Goal: Information Seeking & Learning: Learn about a topic

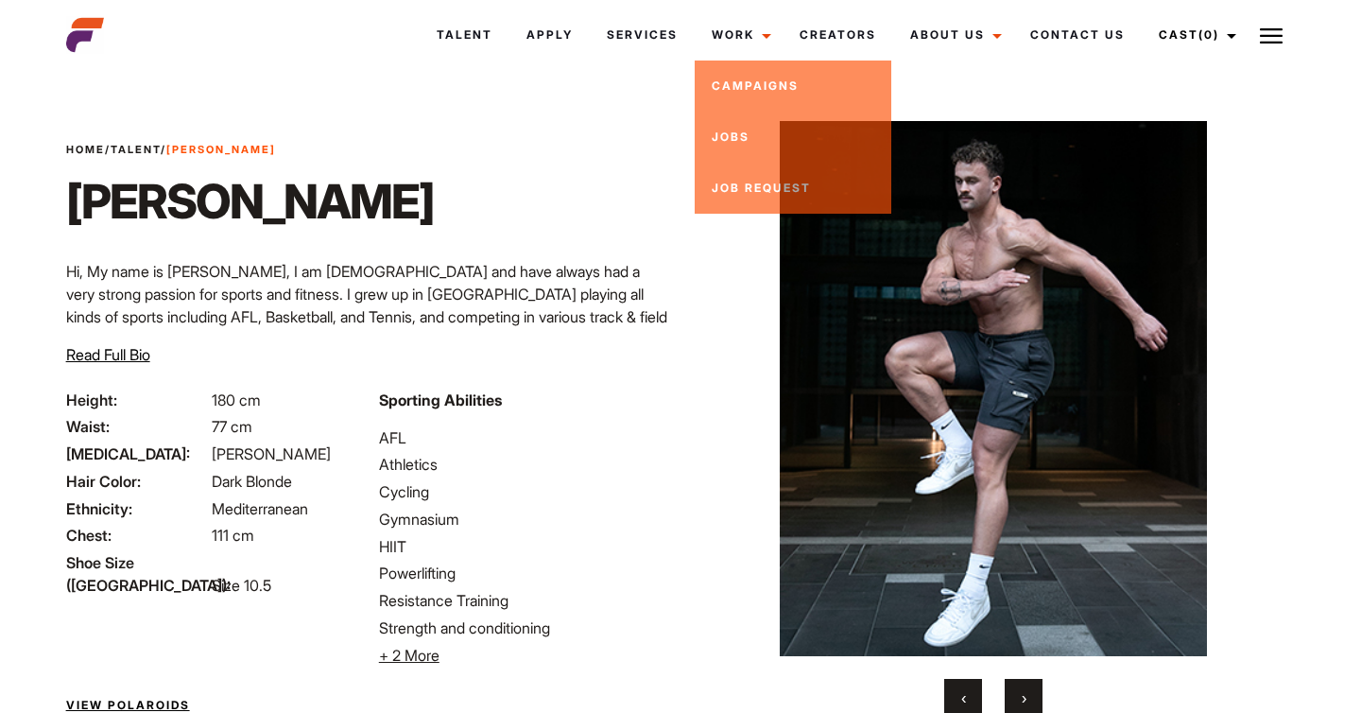
scroll to position [153, 0]
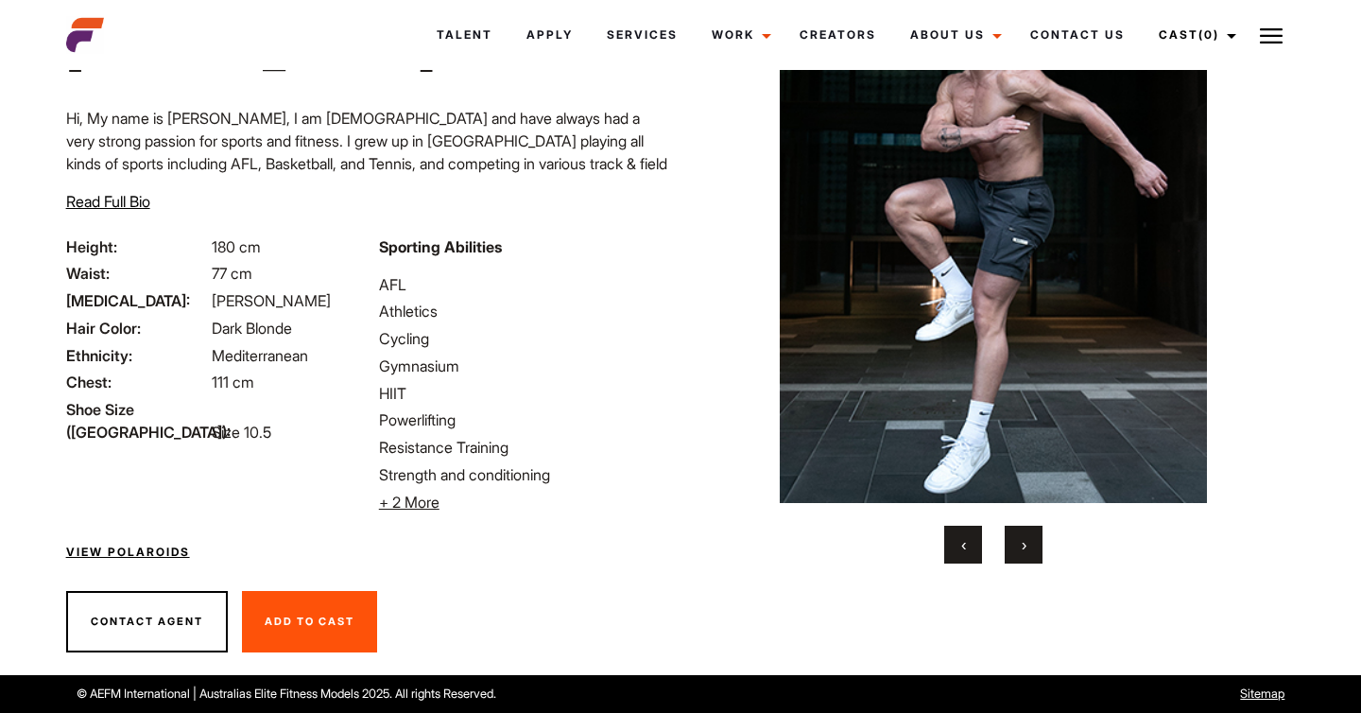
click at [1017, 532] on button "›" at bounding box center [1024, 545] width 38 height 38
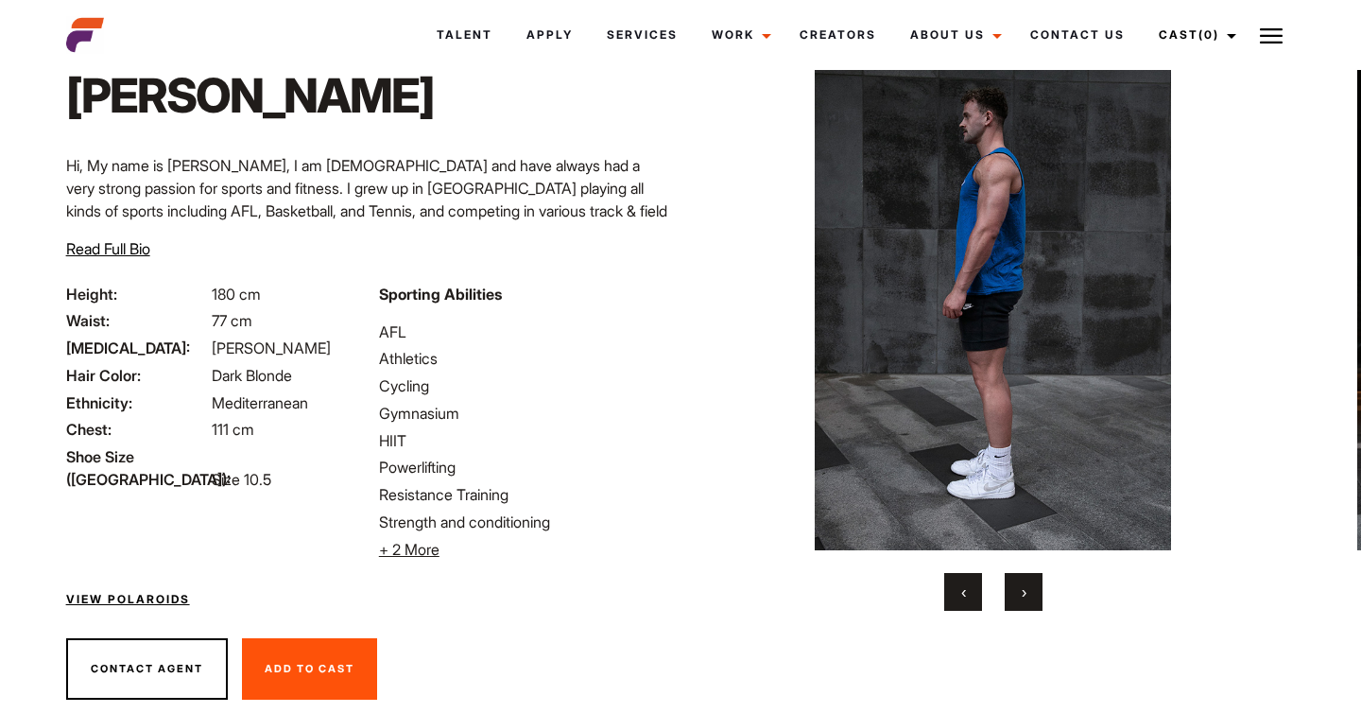
scroll to position [100, 0]
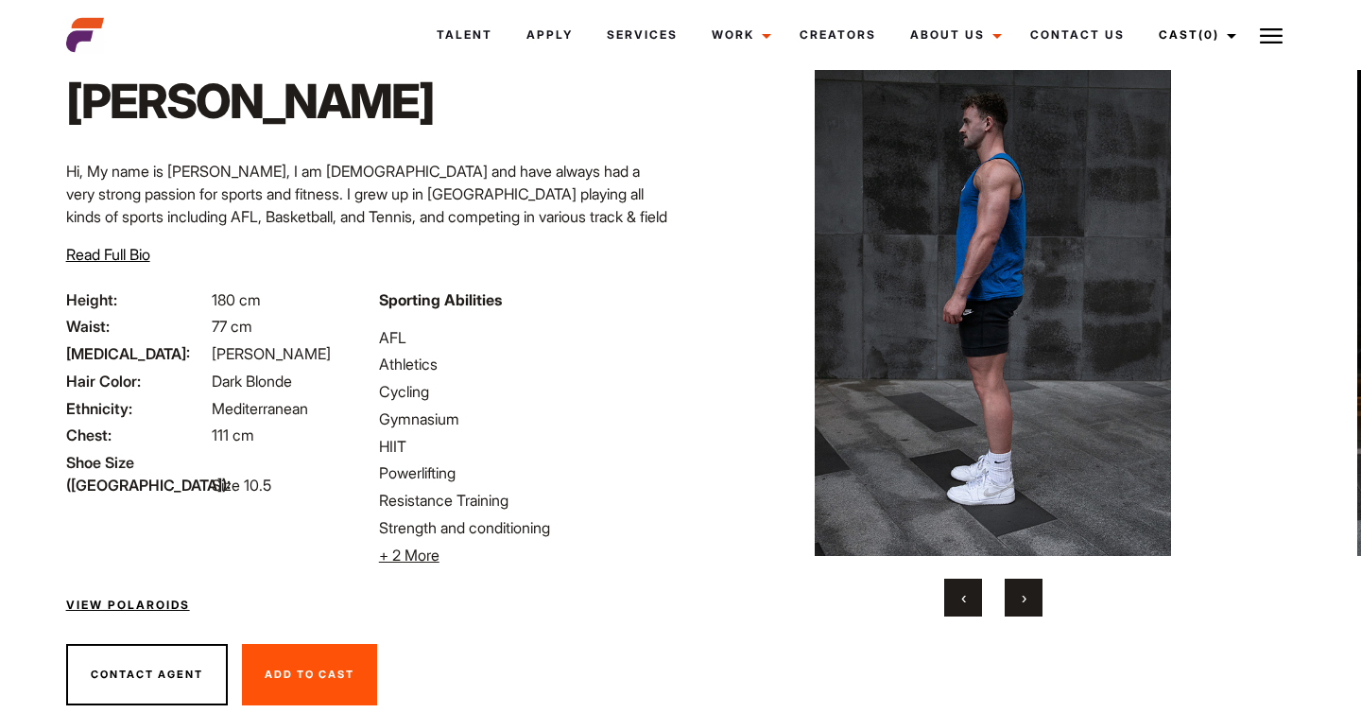
click at [1019, 612] on button "›" at bounding box center [1024, 597] width 38 height 38
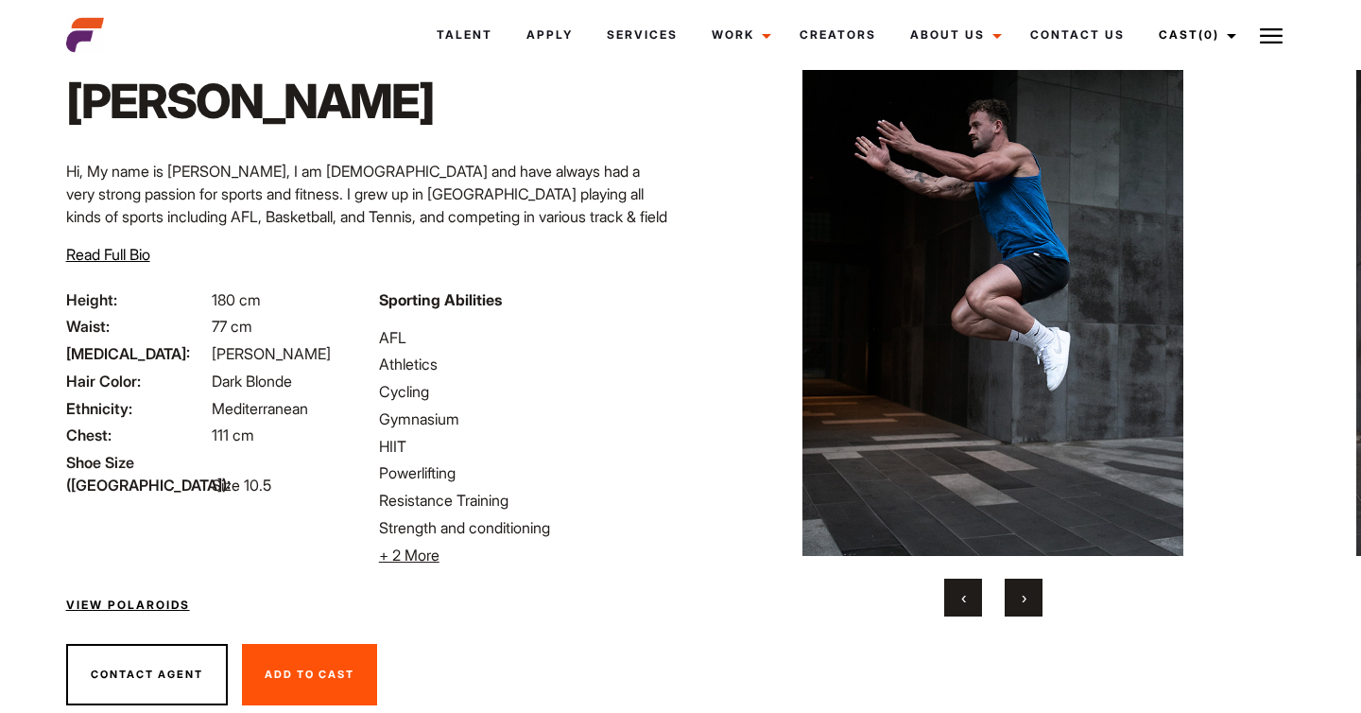
click at [1019, 612] on button "›" at bounding box center [1024, 597] width 38 height 38
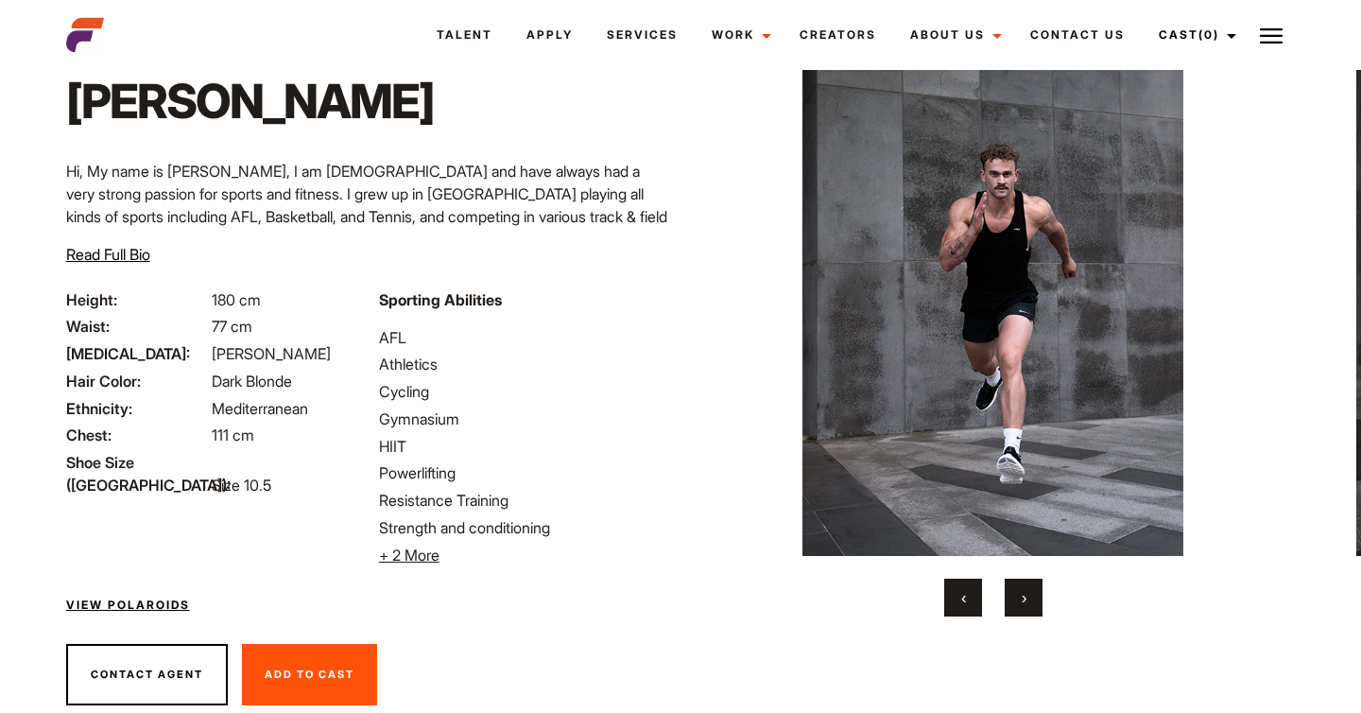
click at [1019, 612] on button "›" at bounding box center [1024, 597] width 38 height 38
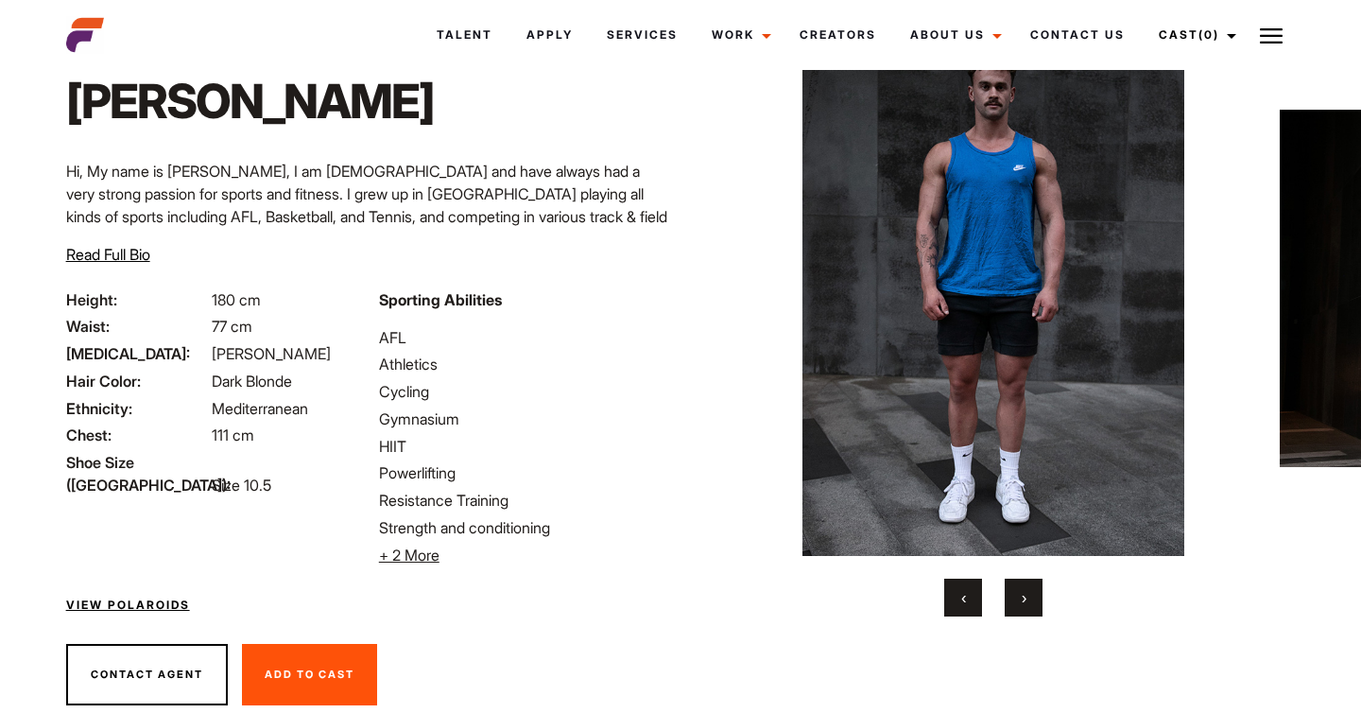
click at [1019, 612] on button "›" at bounding box center [1024, 597] width 38 height 38
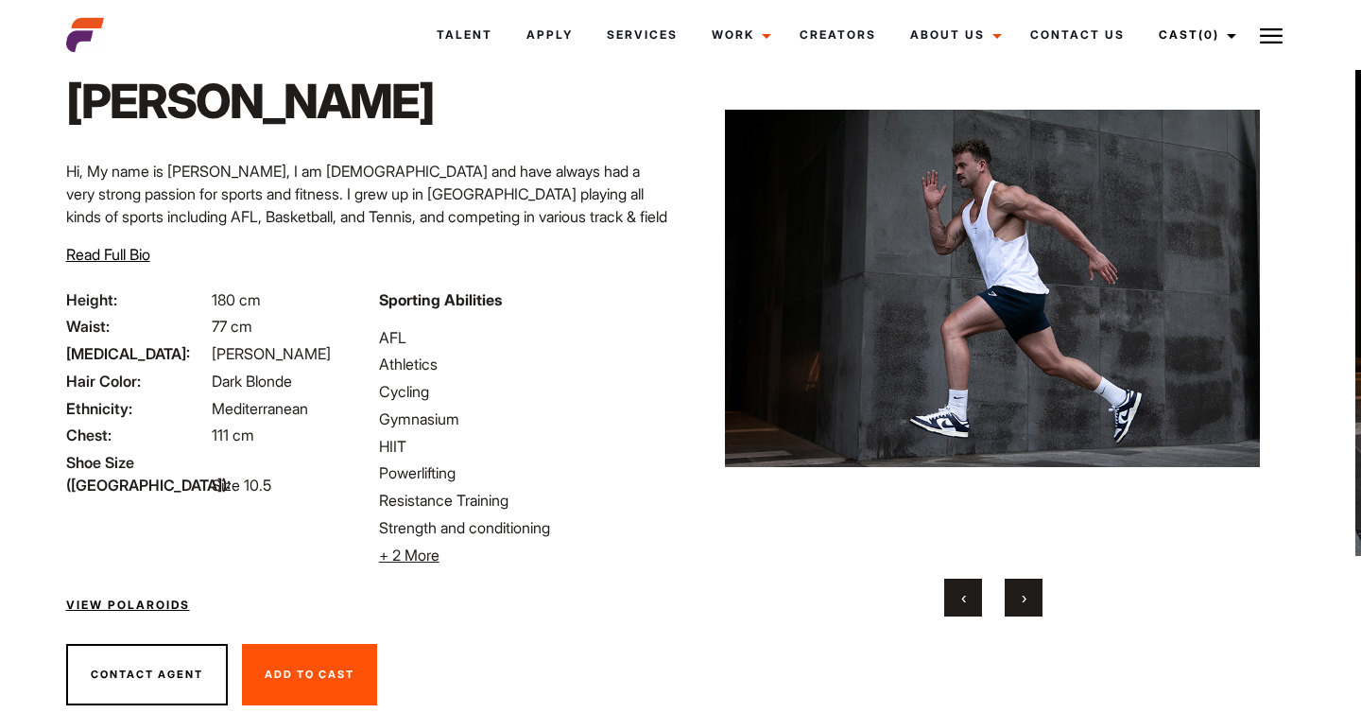
click at [1019, 612] on button "›" at bounding box center [1024, 597] width 38 height 38
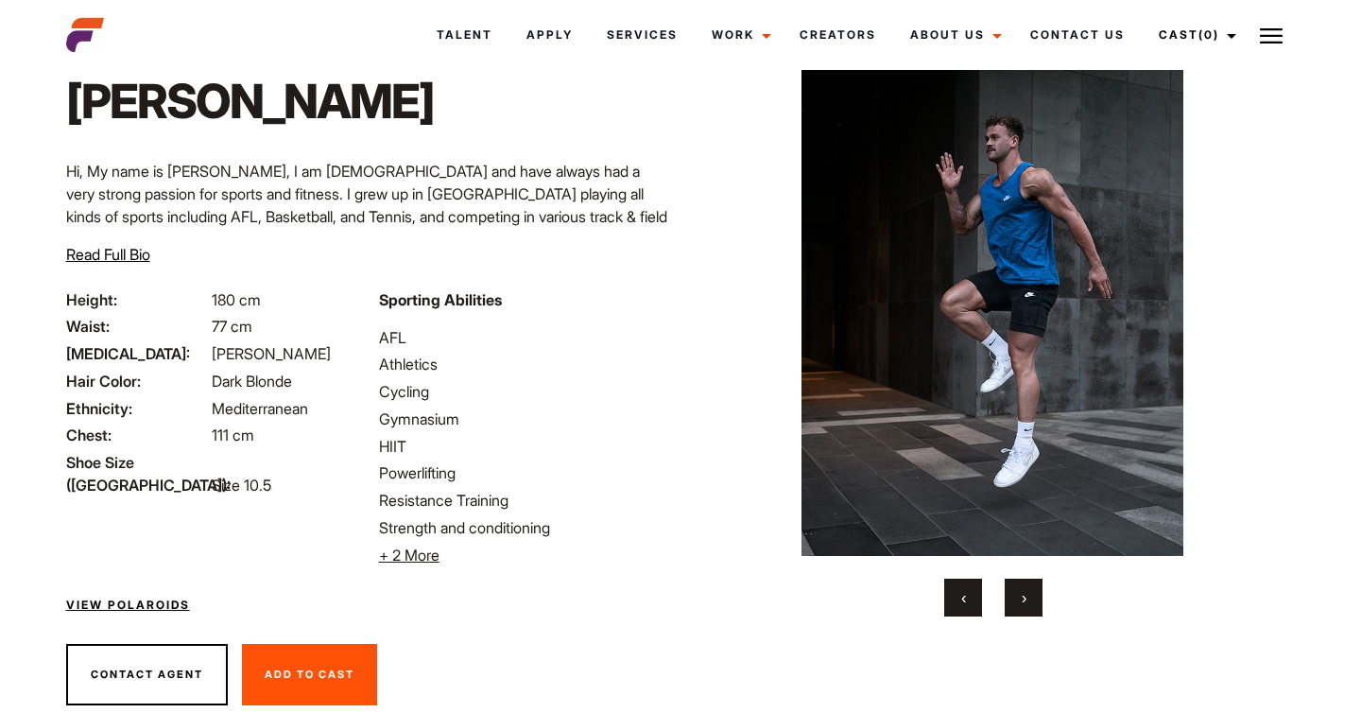
click at [1019, 612] on button "›" at bounding box center [1024, 597] width 38 height 38
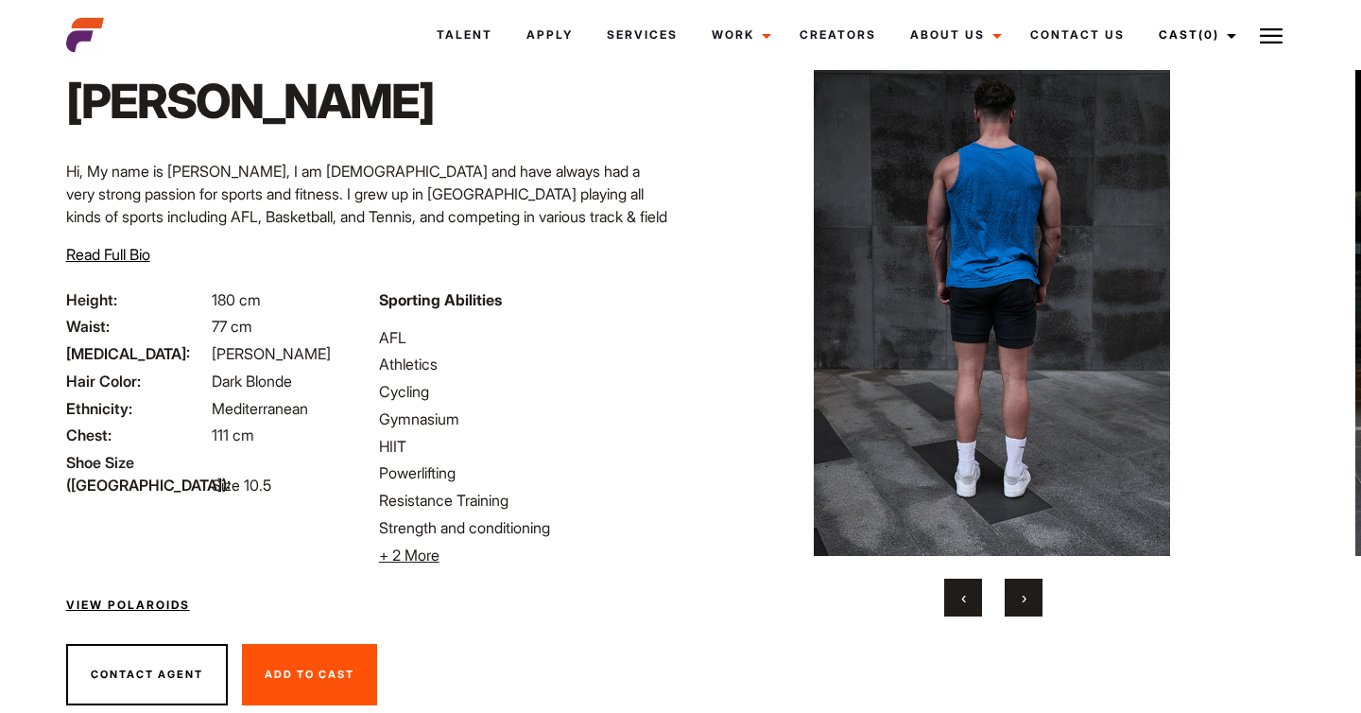
click at [1019, 612] on button "›" at bounding box center [1024, 597] width 38 height 38
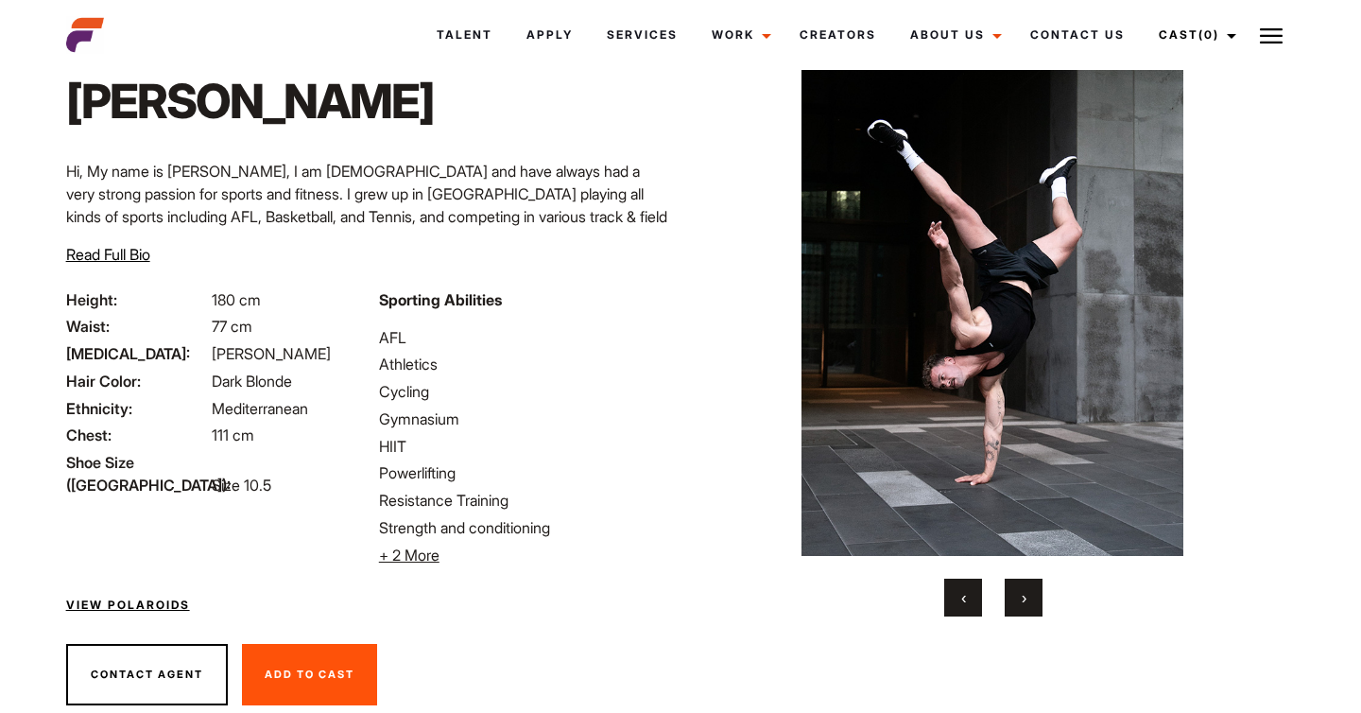
click at [1019, 612] on button "›" at bounding box center [1024, 597] width 38 height 38
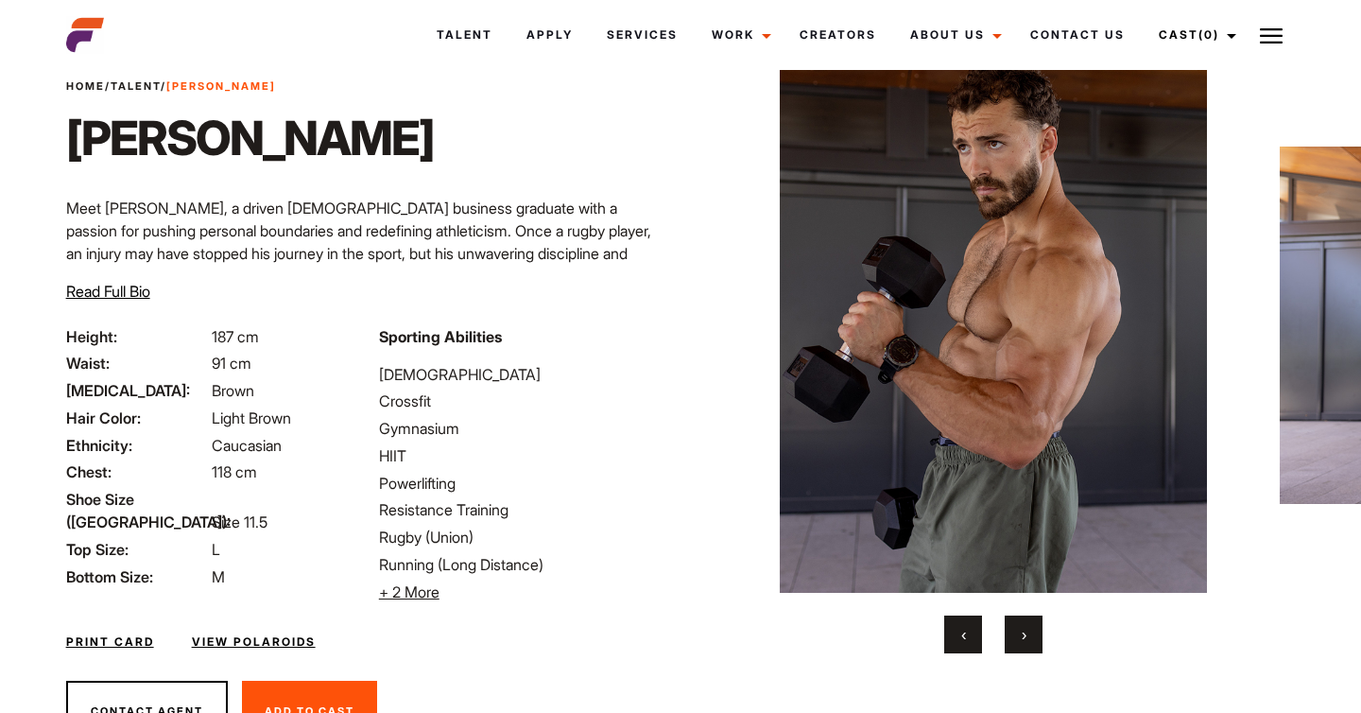
scroll to position [119, 0]
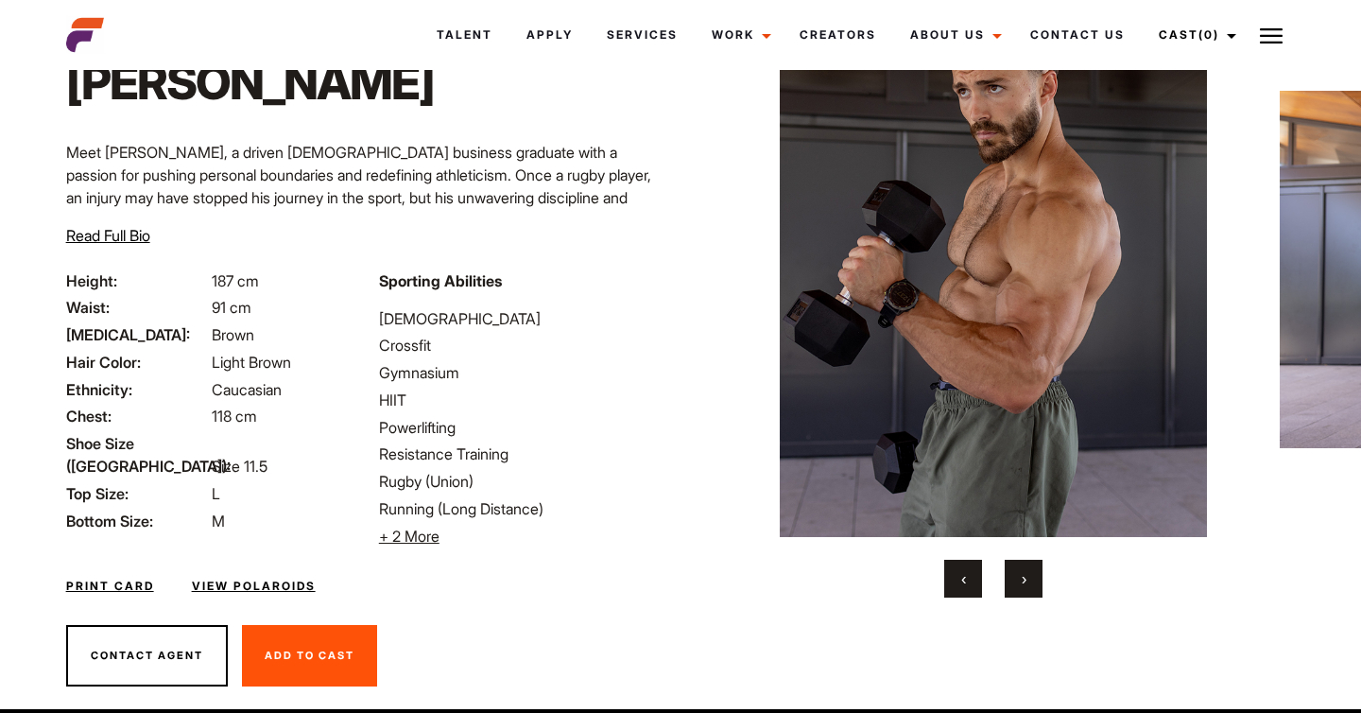
click at [1027, 587] on button "›" at bounding box center [1024, 579] width 38 height 38
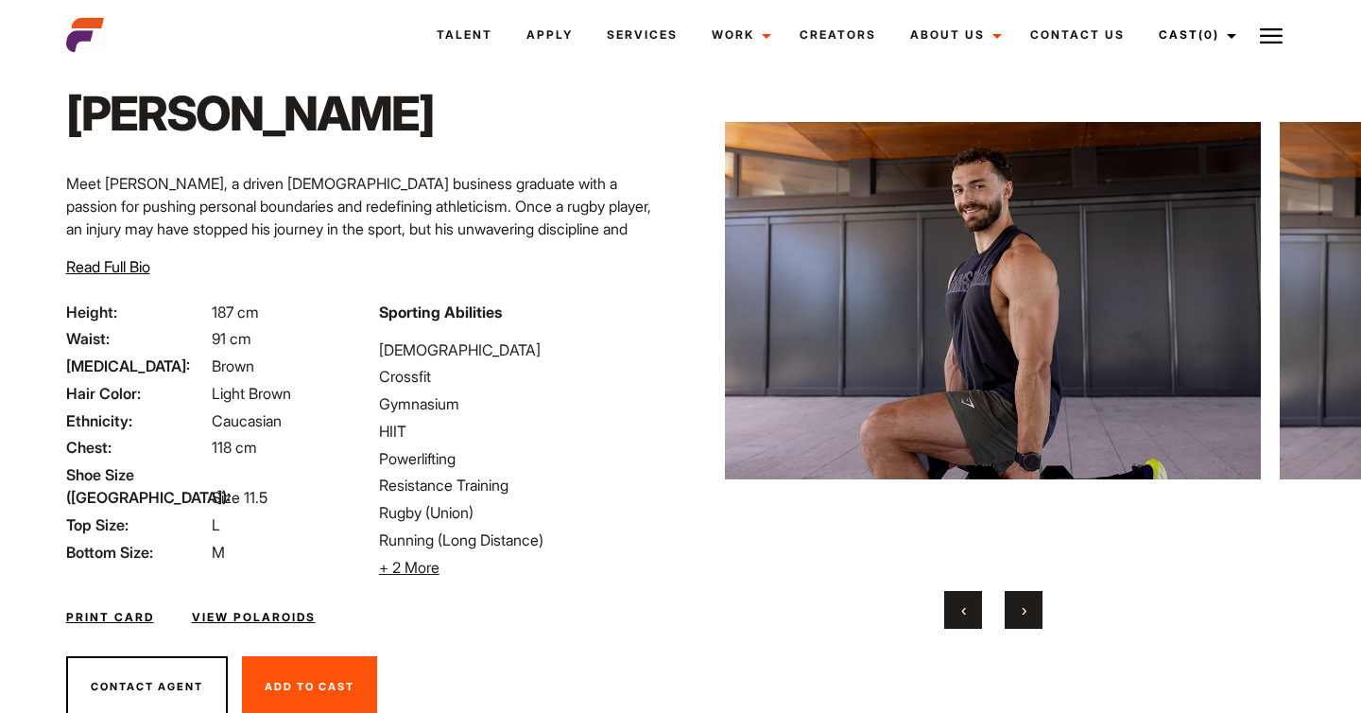
scroll to position [84, 0]
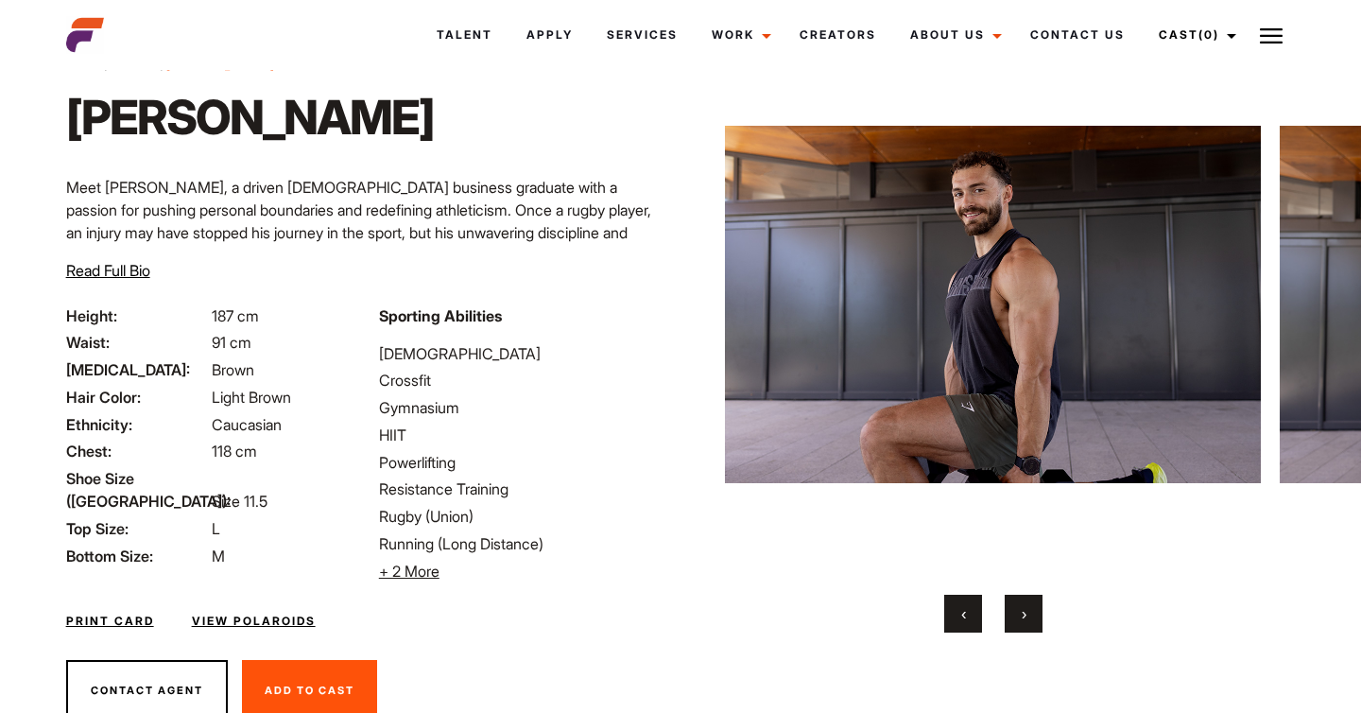
click at [1027, 622] on button "›" at bounding box center [1024, 614] width 38 height 38
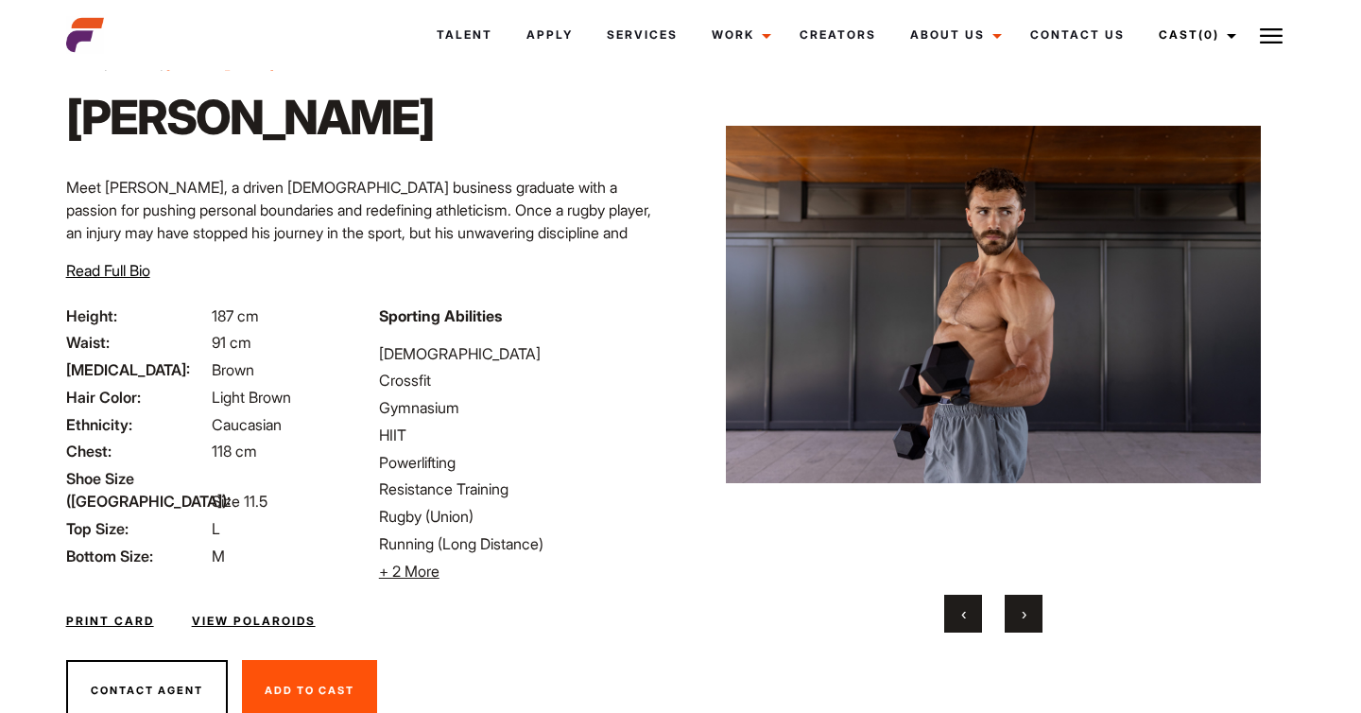
click at [1027, 622] on button "›" at bounding box center [1024, 614] width 38 height 38
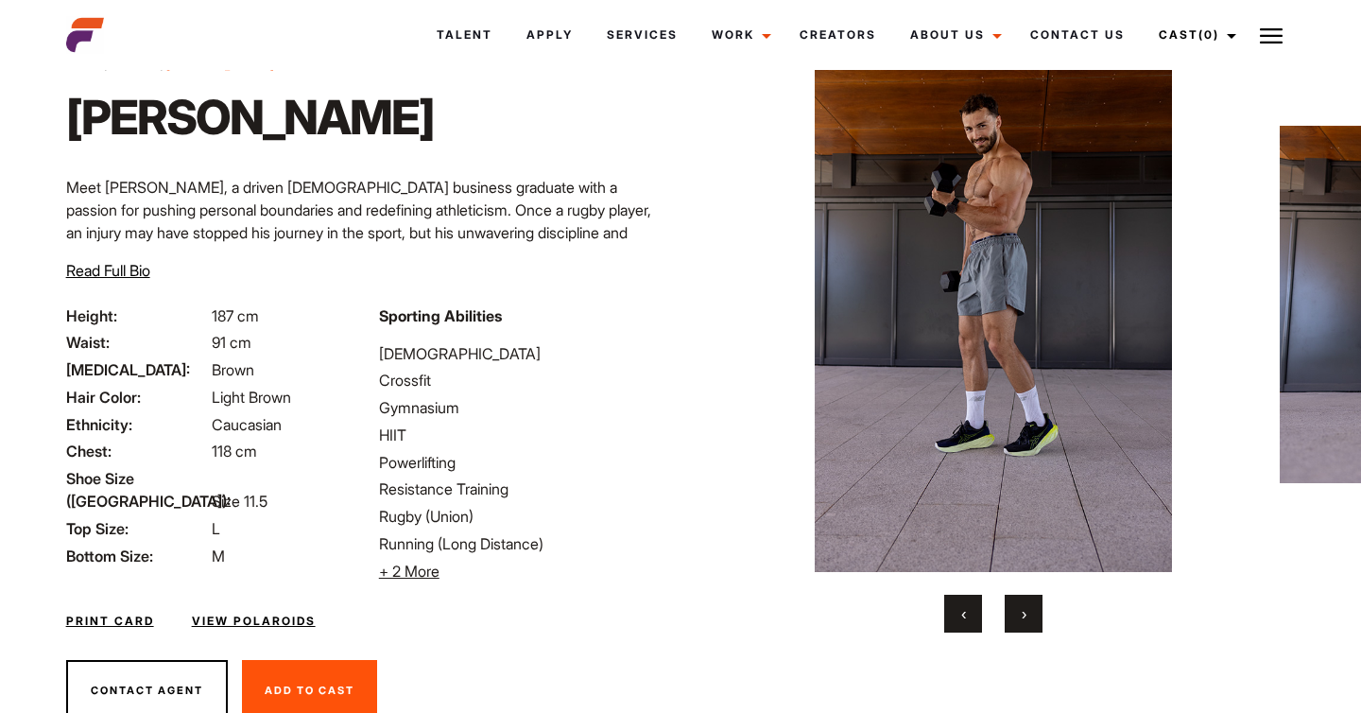
click at [1027, 622] on button "›" at bounding box center [1024, 614] width 38 height 38
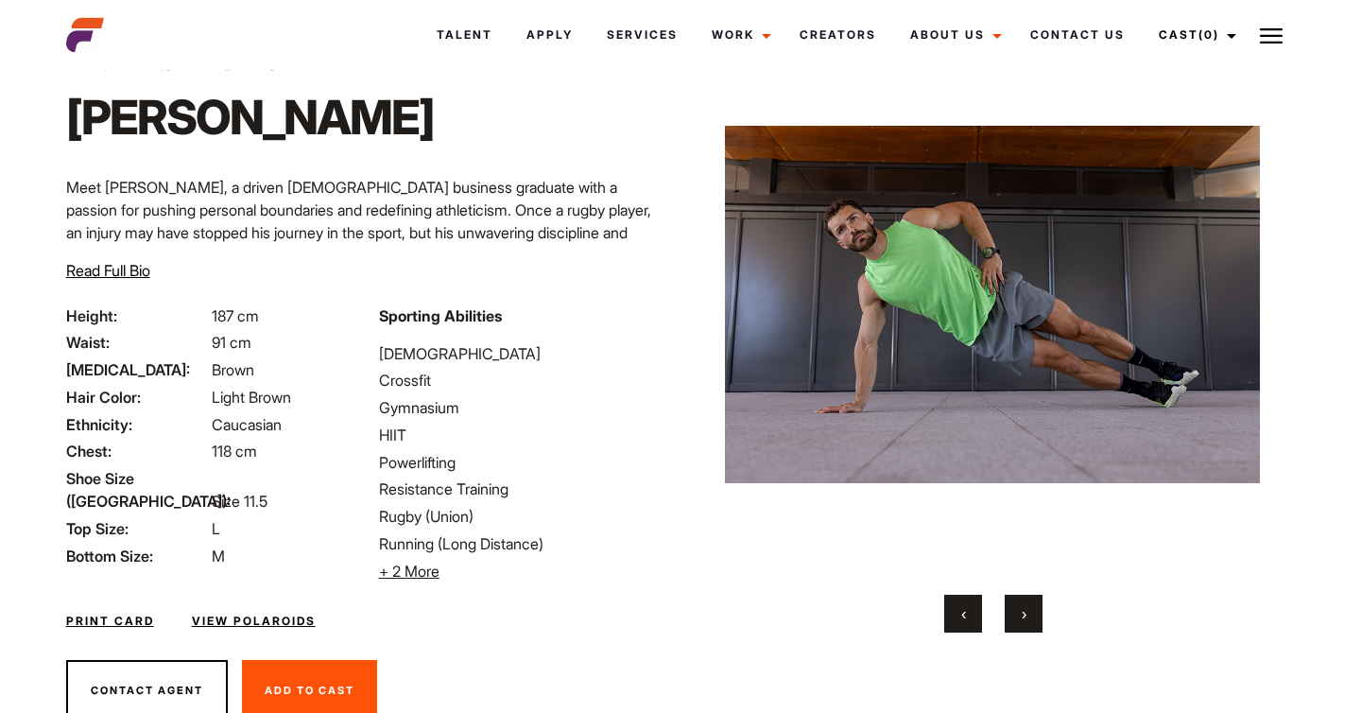
click at [1027, 622] on button "›" at bounding box center [1024, 614] width 38 height 38
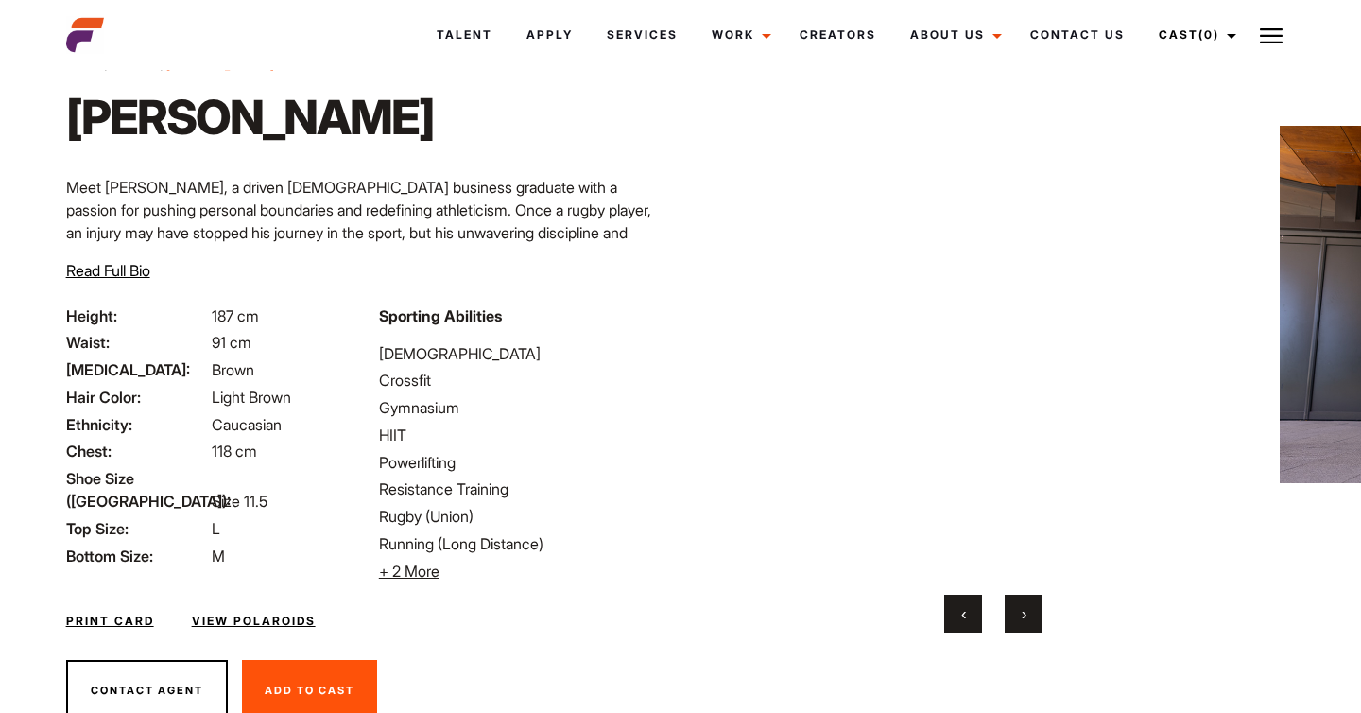
click at [1027, 622] on button "›" at bounding box center [1024, 614] width 38 height 38
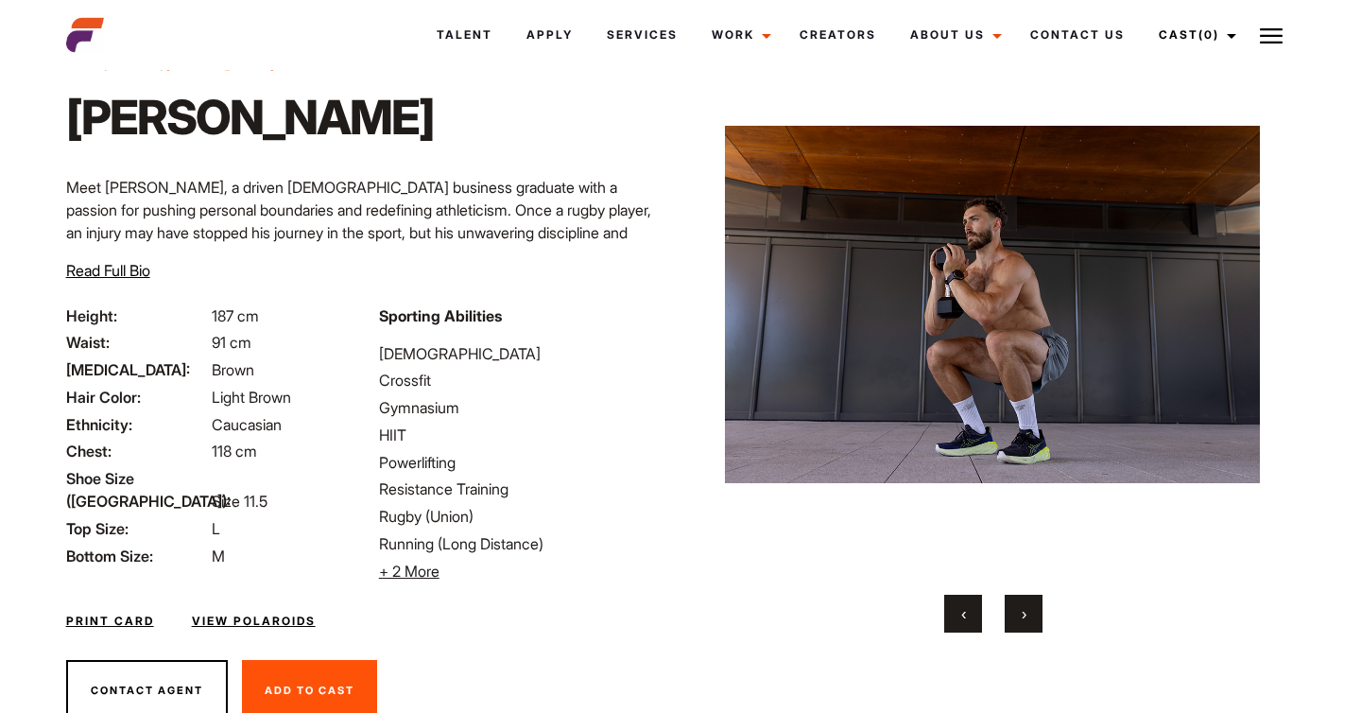
click at [1027, 622] on button "›" at bounding box center [1024, 614] width 38 height 38
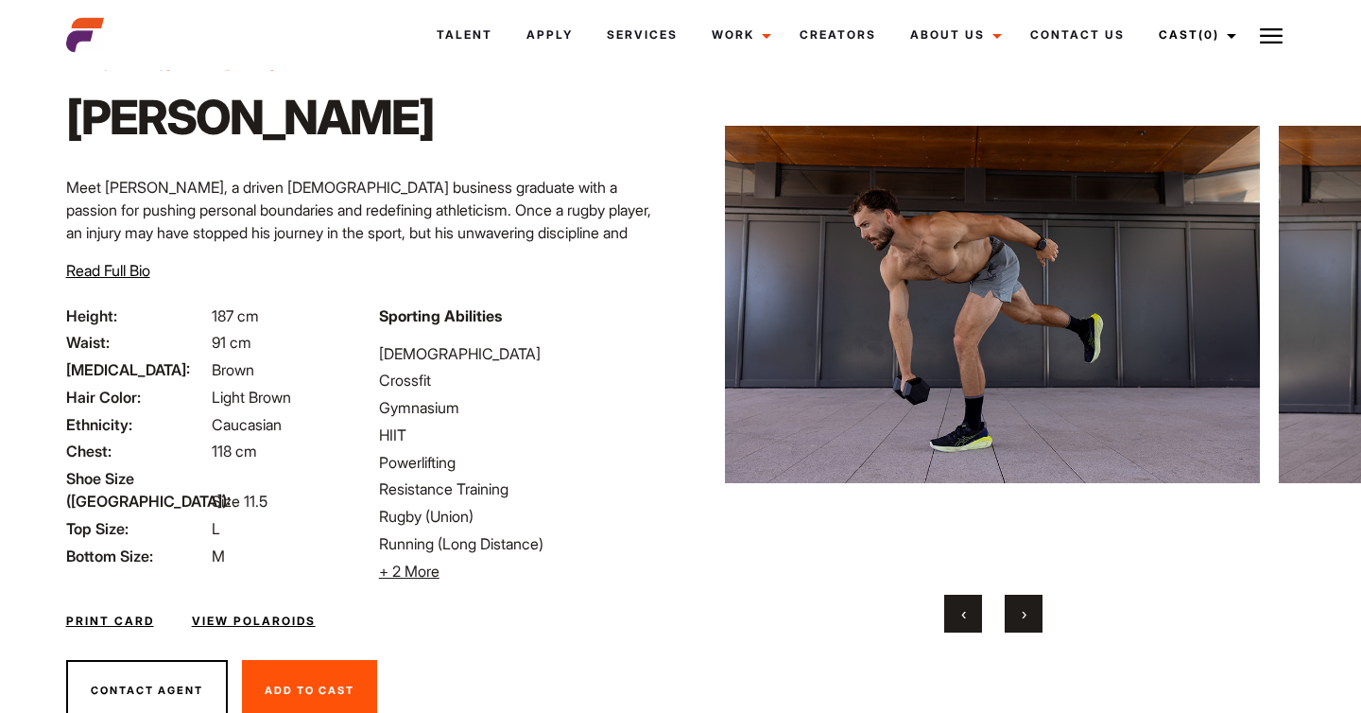
click at [1027, 622] on button "›" at bounding box center [1024, 614] width 38 height 38
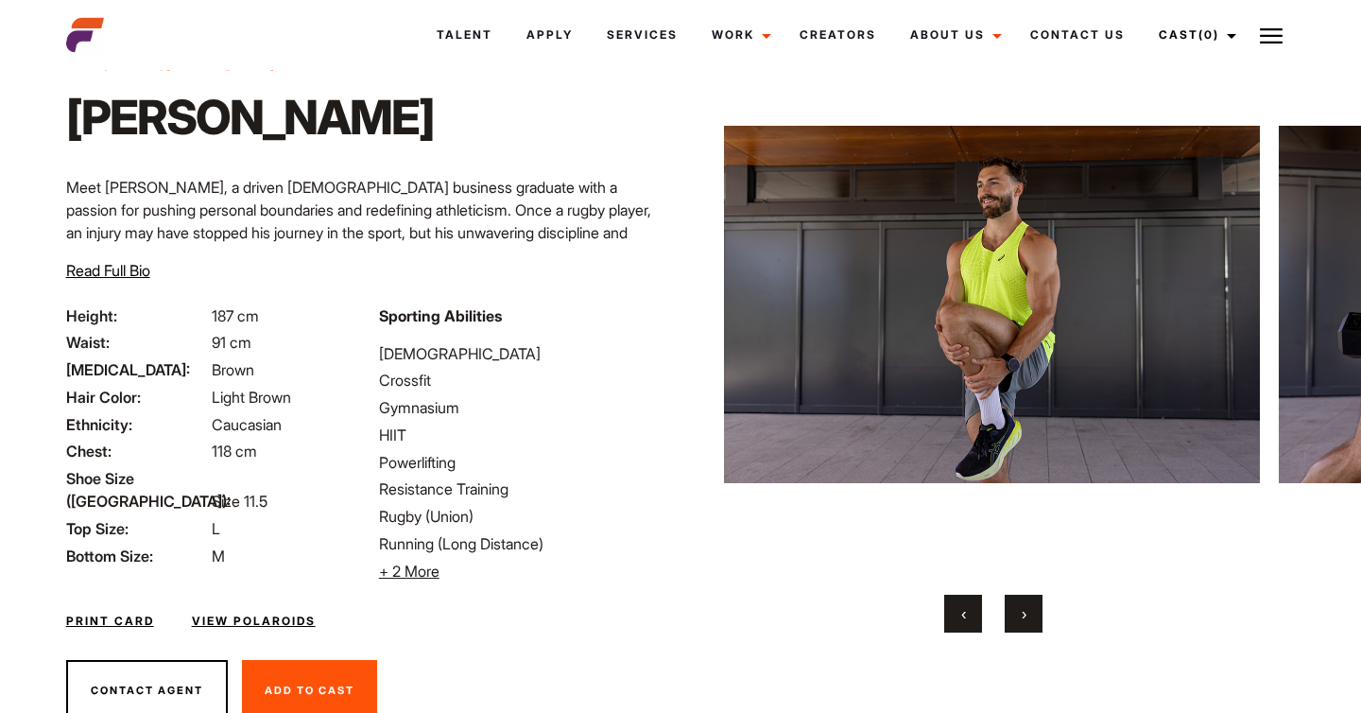
click at [1027, 622] on button "›" at bounding box center [1024, 614] width 38 height 38
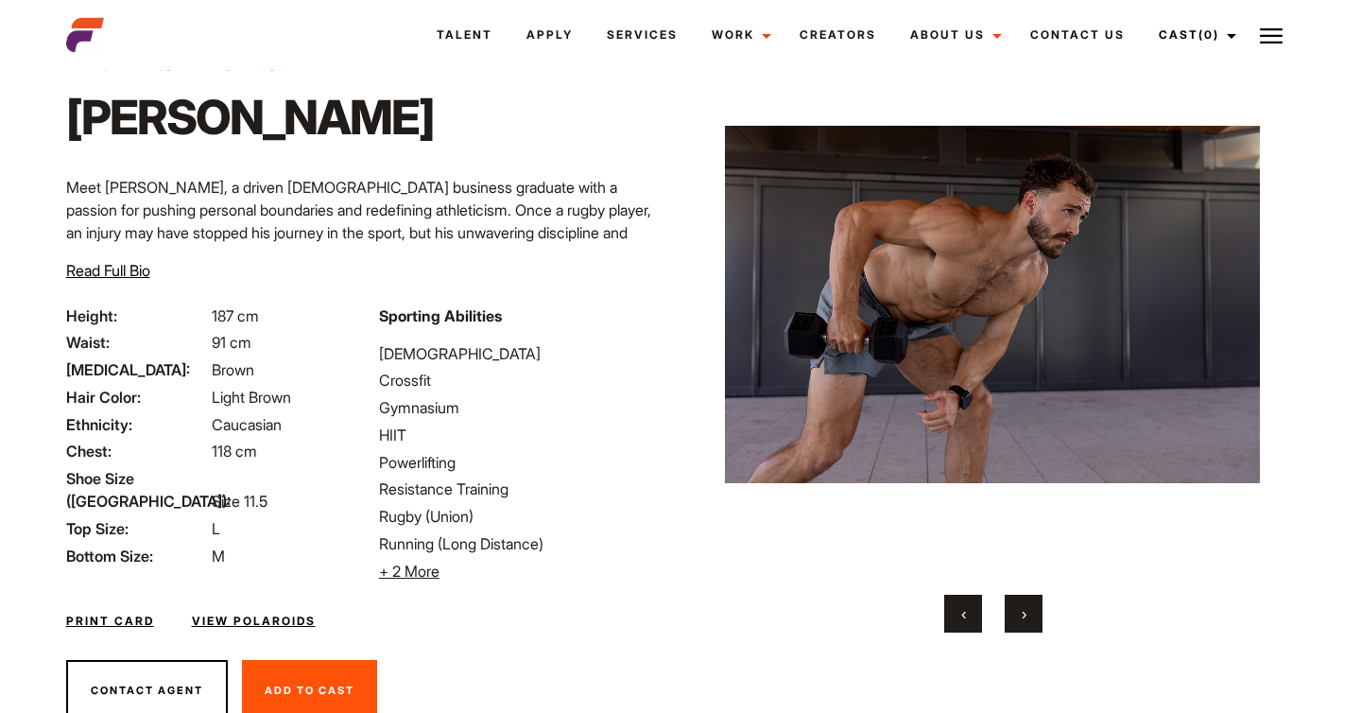
click at [1027, 622] on button "›" at bounding box center [1024, 614] width 38 height 38
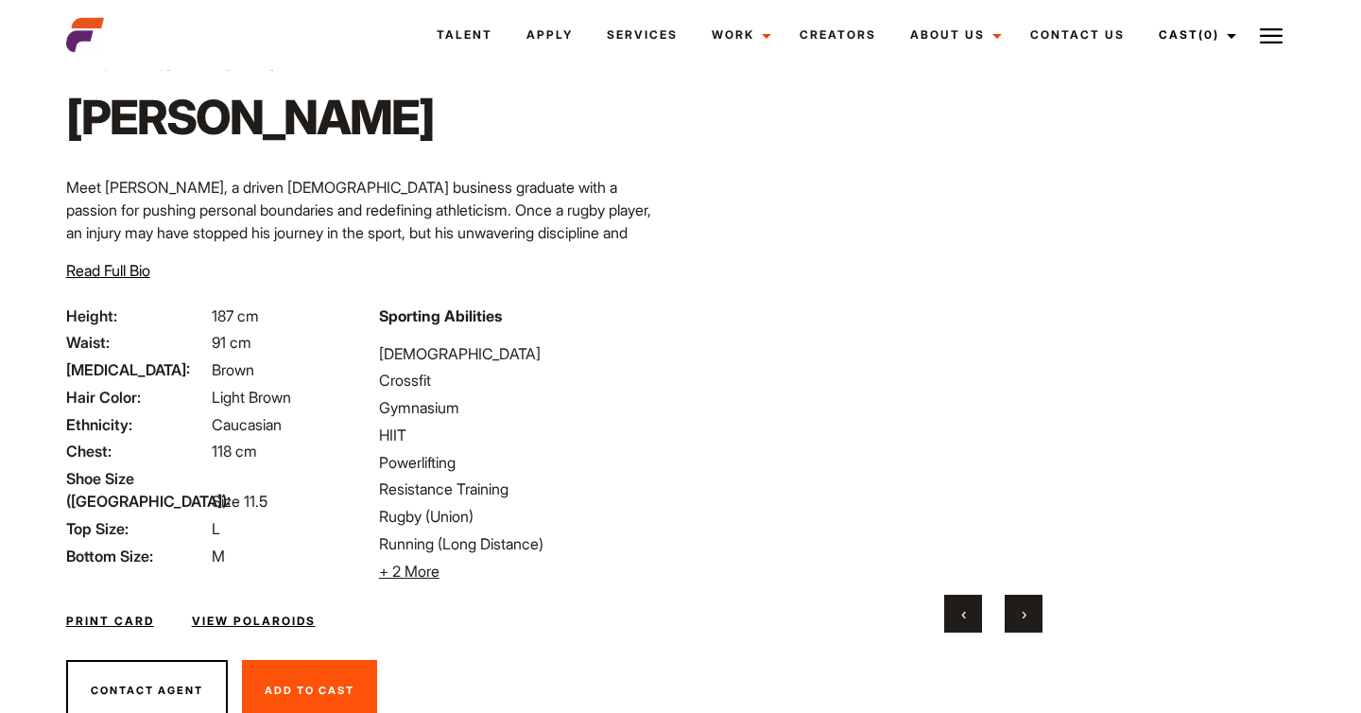
click at [1027, 622] on button "›" at bounding box center [1024, 614] width 38 height 38
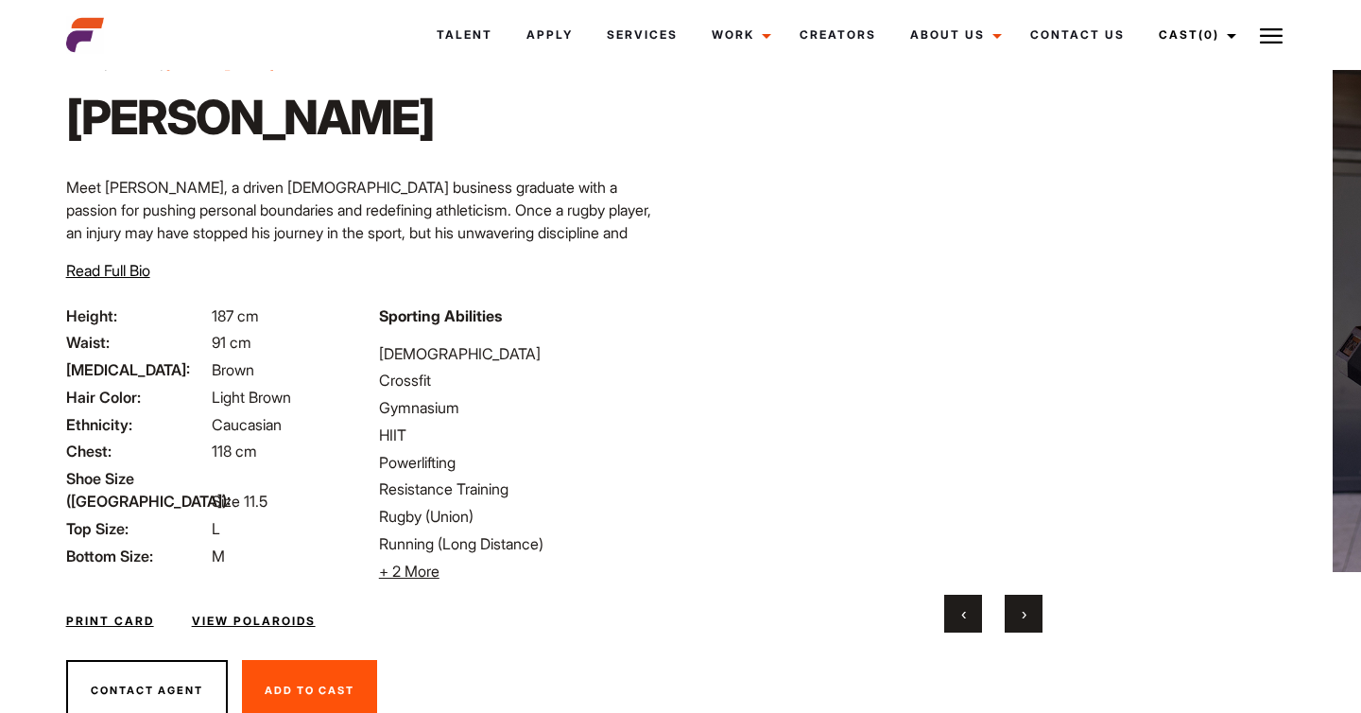
click at [1027, 622] on button "›" at bounding box center [1024, 614] width 38 height 38
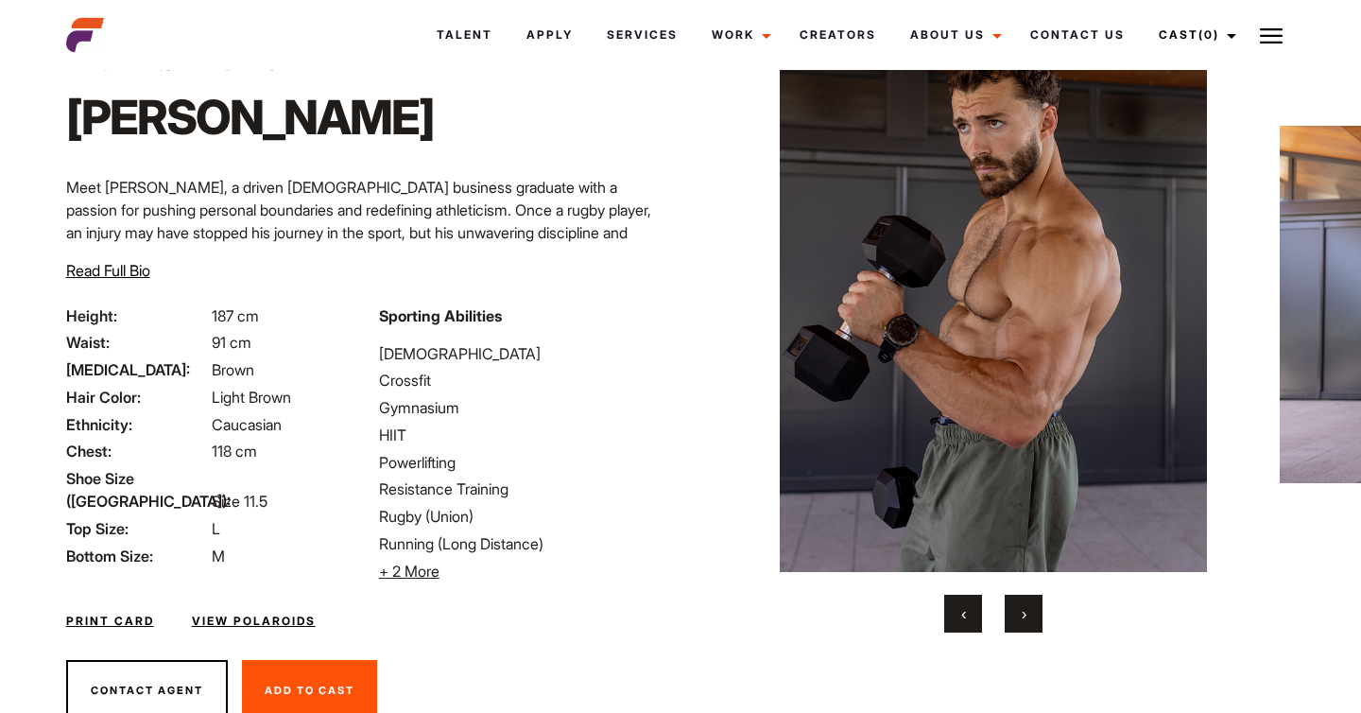
click at [1027, 622] on button "›" at bounding box center [1024, 614] width 38 height 38
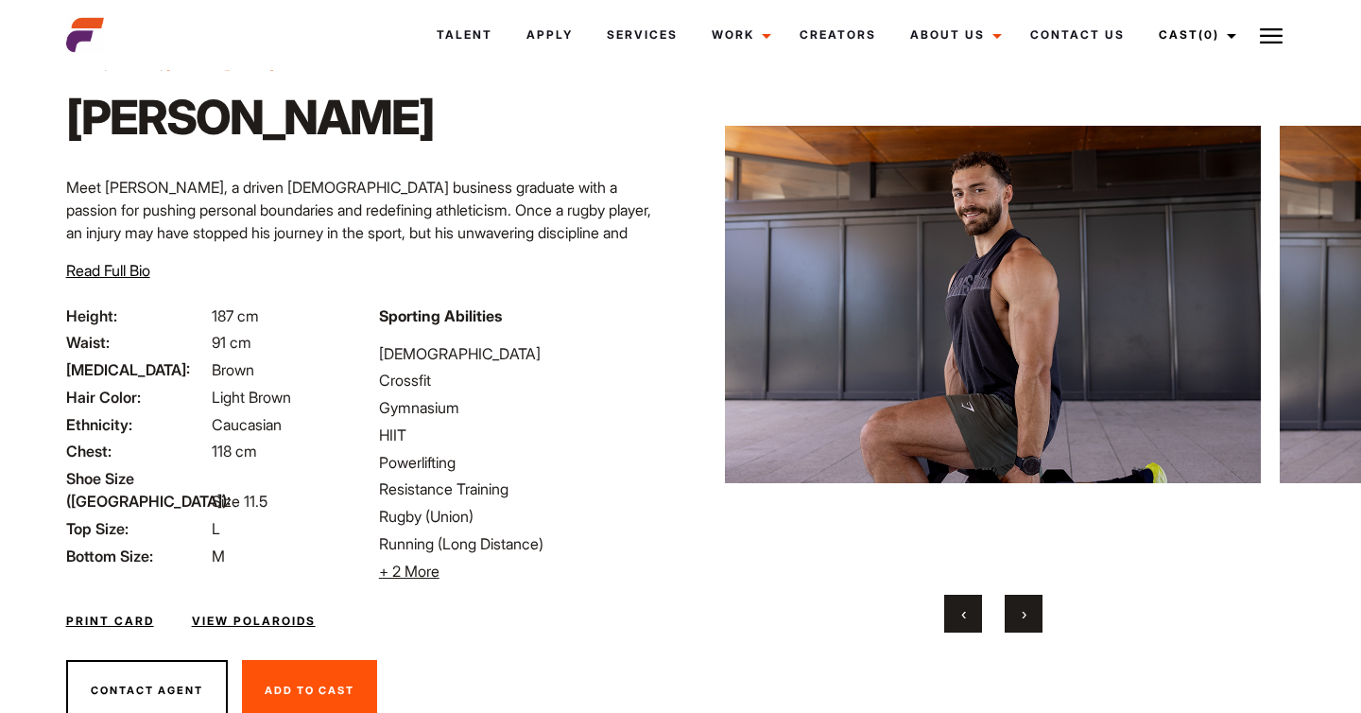
click at [1027, 622] on button "›" at bounding box center [1024, 614] width 38 height 38
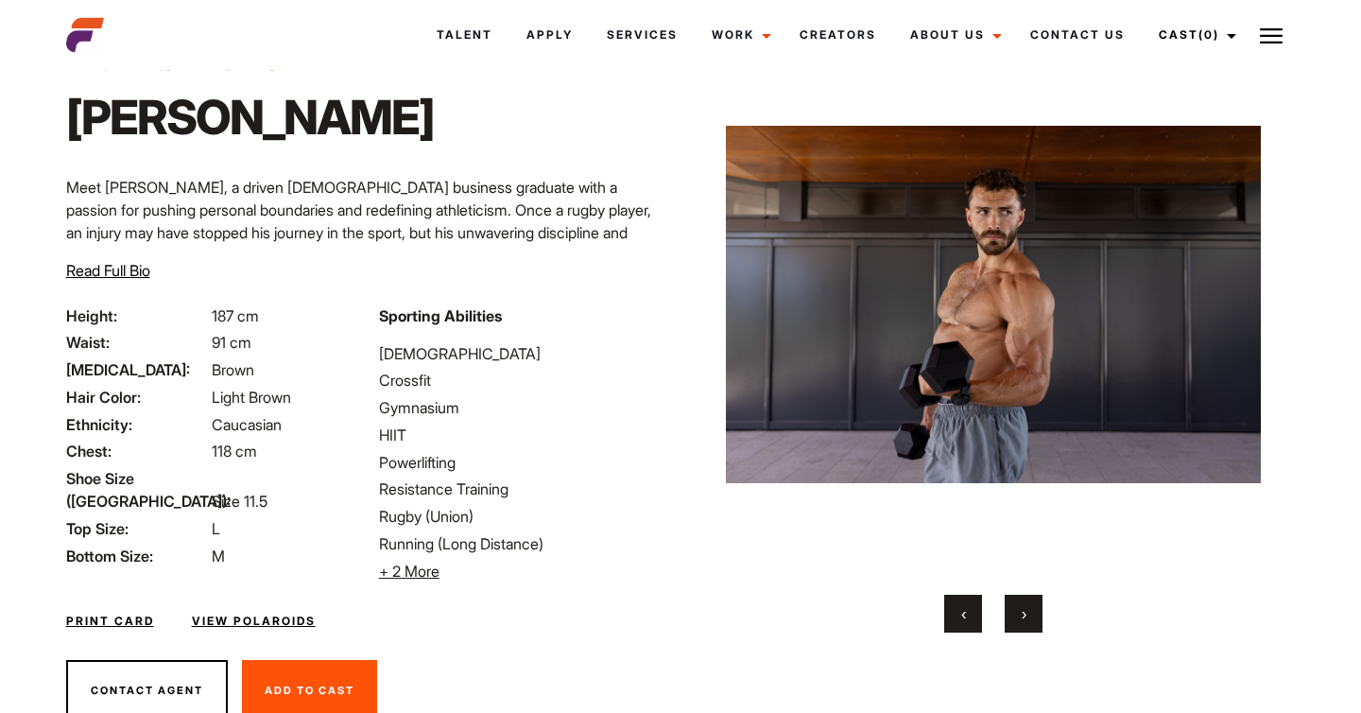
click at [1027, 622] on button "›" at bounding box center [1024, 614] width 38 height 38
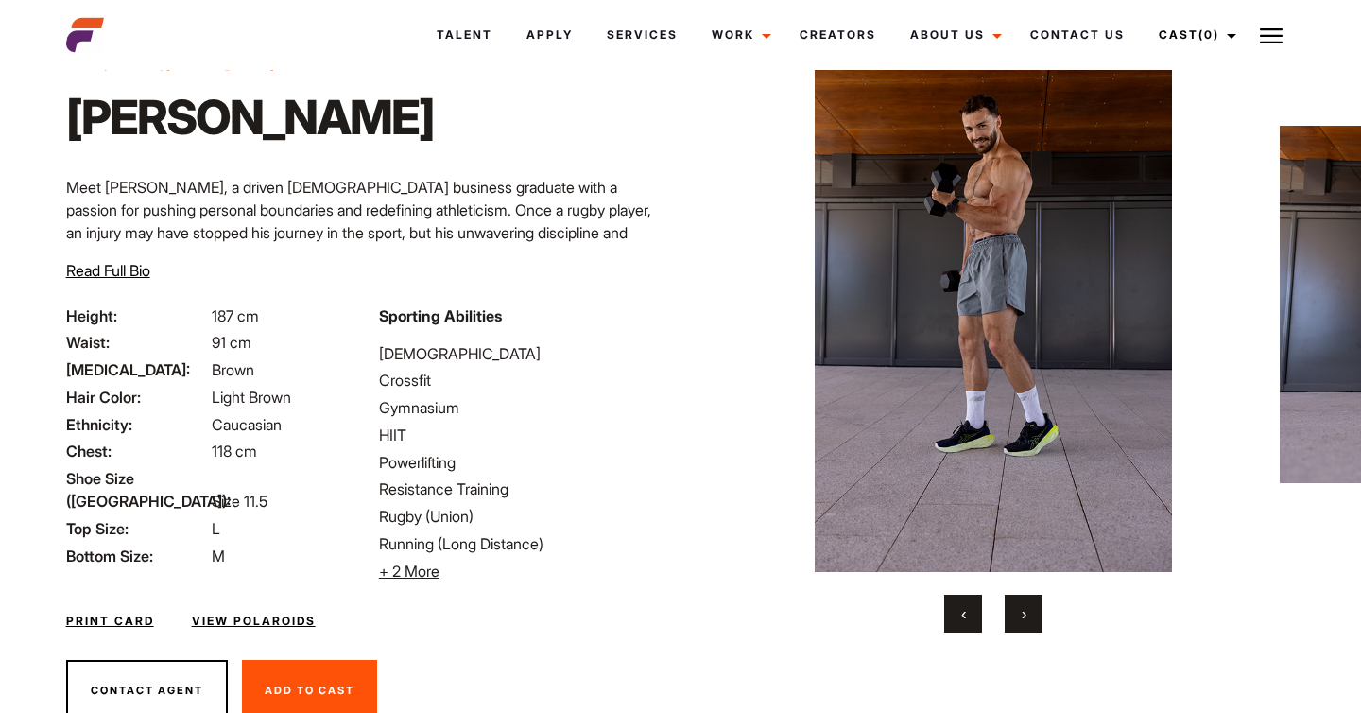
click at [1027, 622] on button "›" at bounding box center [1024, 614] width 38 height 38
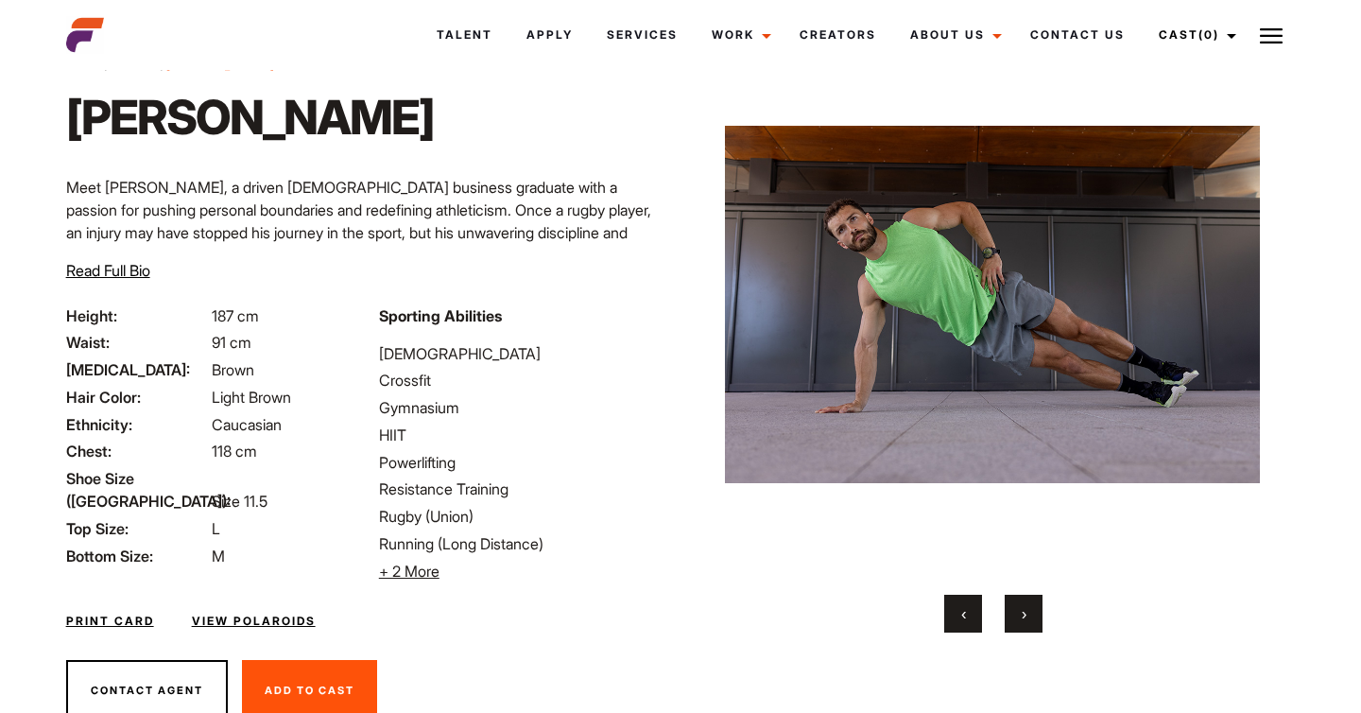
click at [1027, 622] on button "›" at bounding box center [1024, 614] width 38 height 38
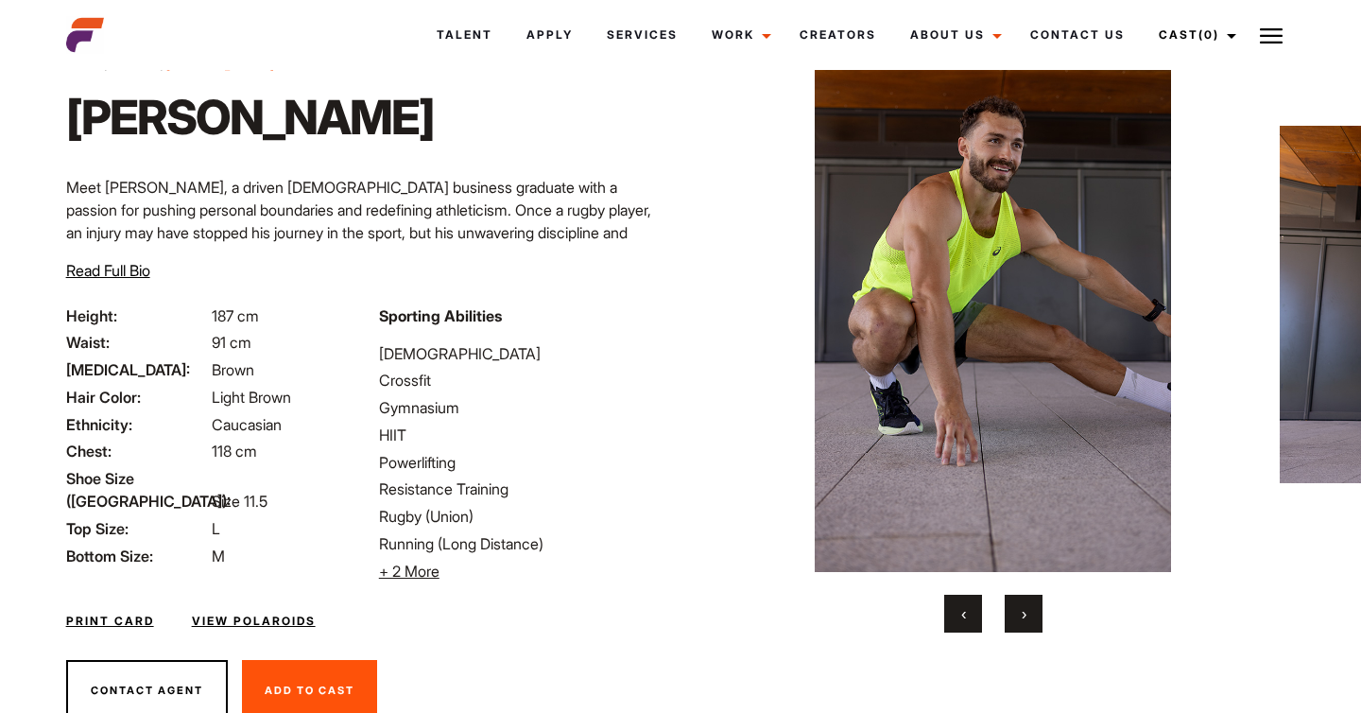
click at [1027, 622] on button "›" at bounding box center [1024, 614] width 38 height 38
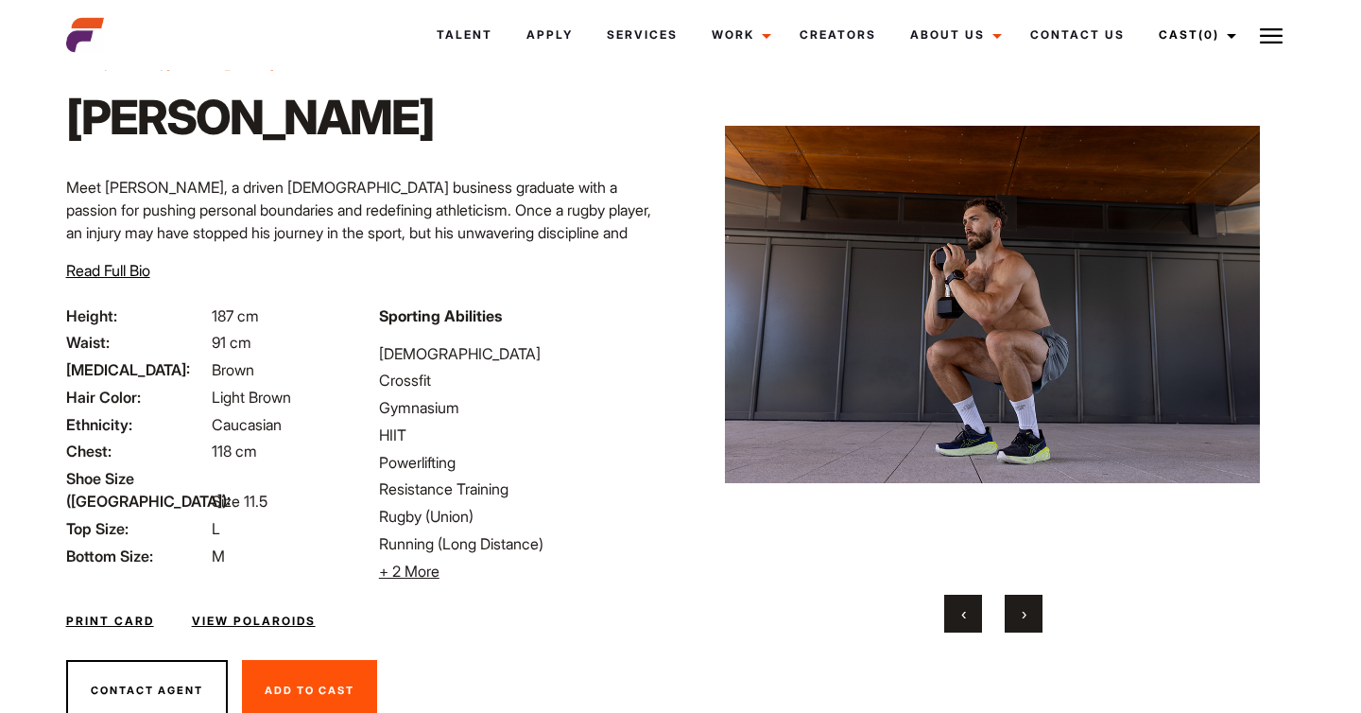
click at [419, 568] on span "+ 2 More" at bounding box center [409, 570] width 60 height 19
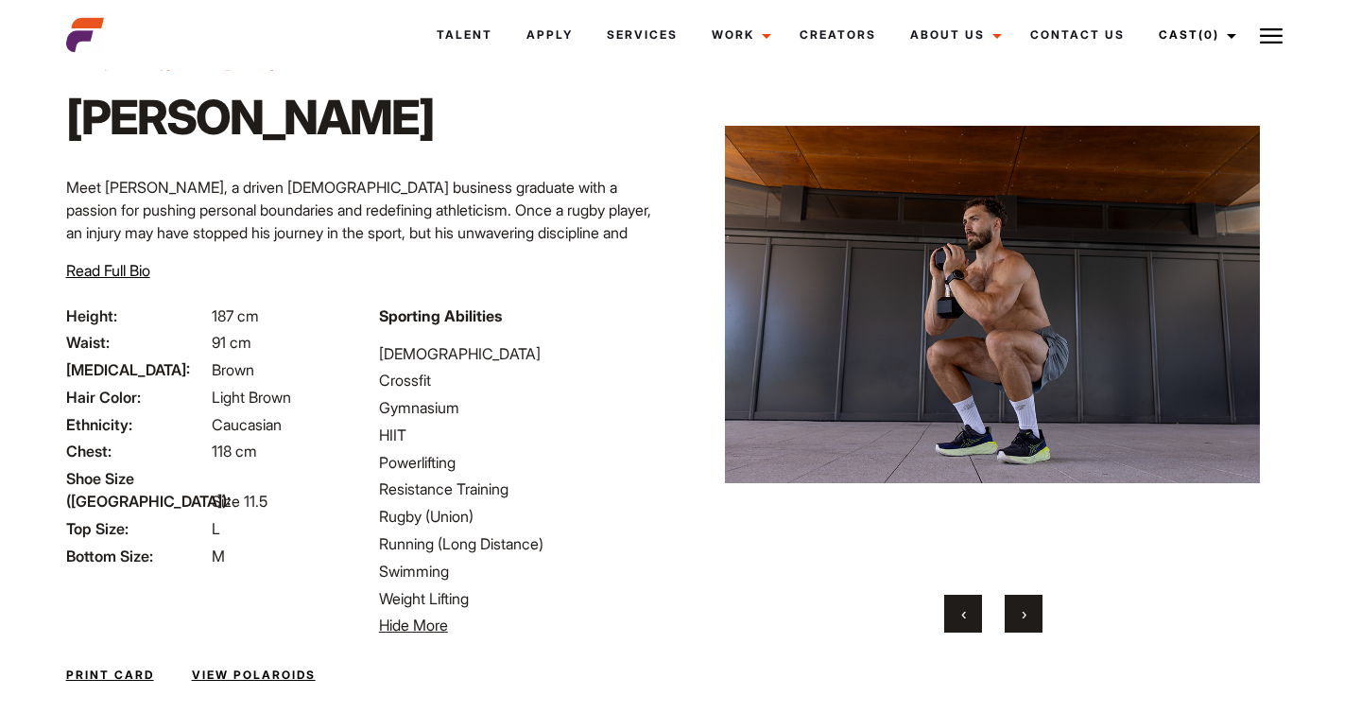
click at [1027, 614] on button "›" at bounding box center [1024, 614] width 38 height 38
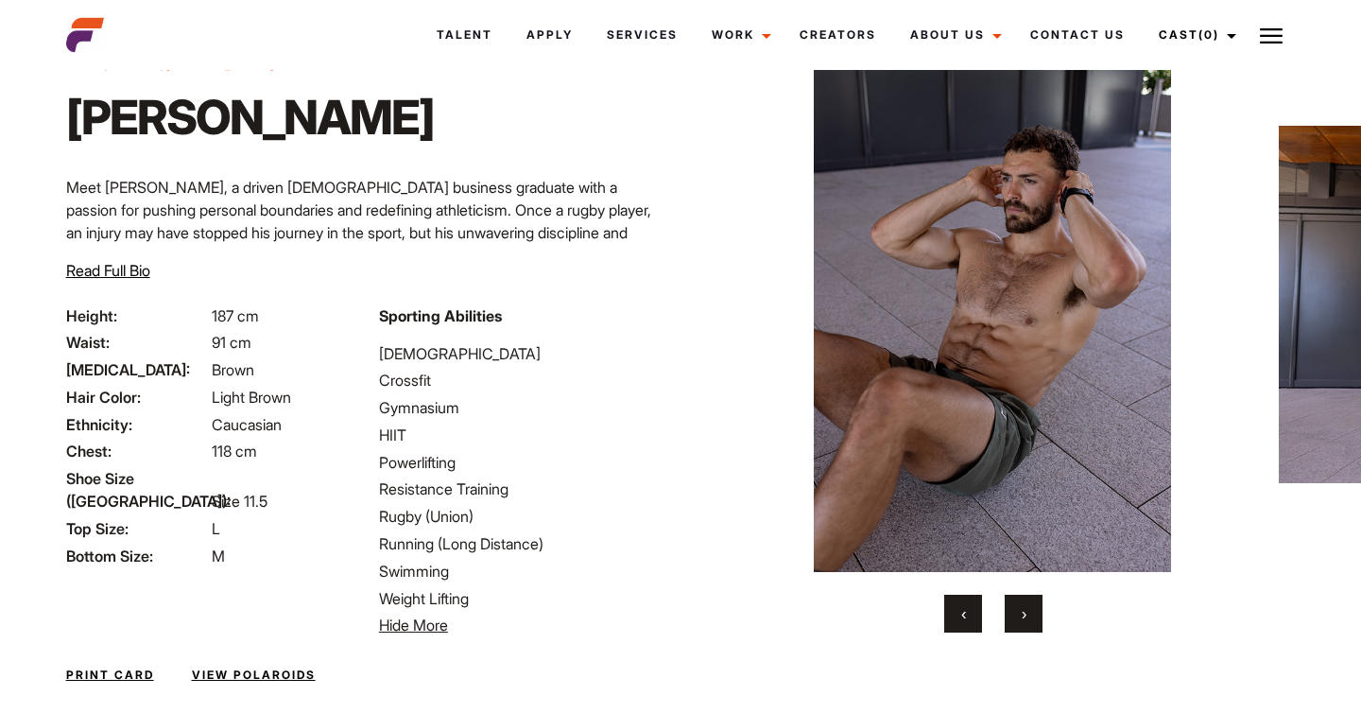
click at [1027, 614] on button "›" at bounding box center [1024, 614] width 38 height 38
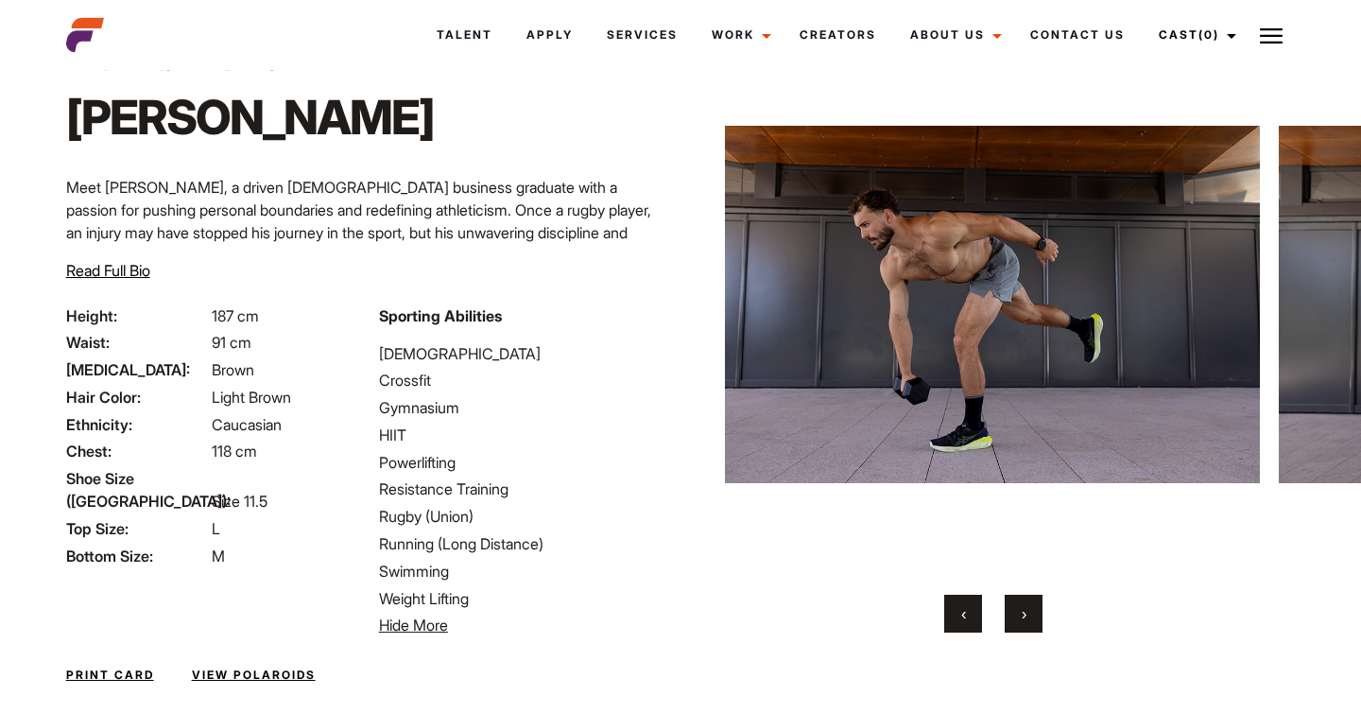
click at [959, 619] on button "‹" at bounding box center [963, 614] width 38 height 38
